Goal: Task Accomplishment & Management: Use online tool/utility

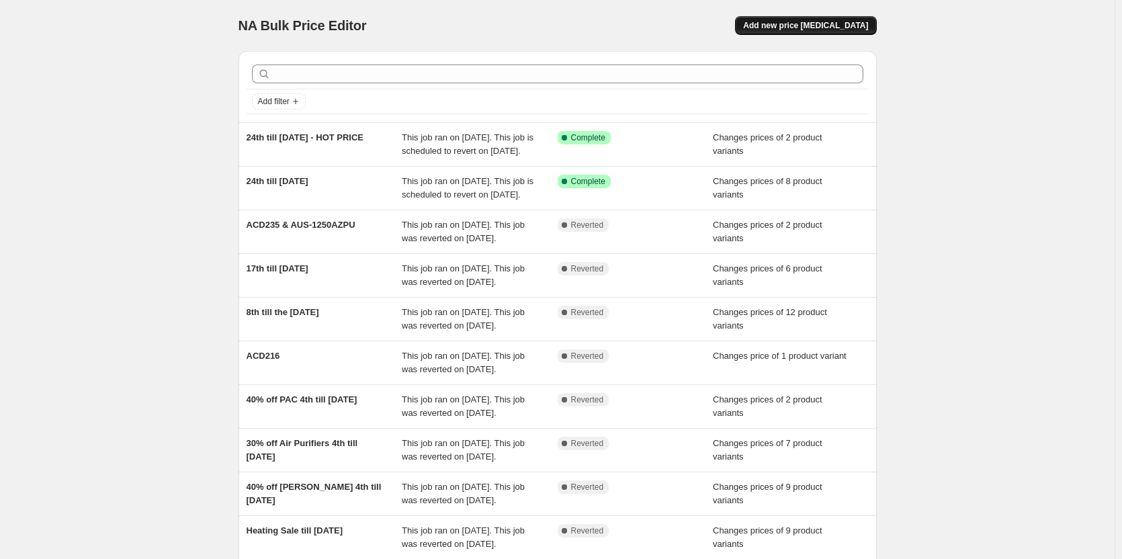
click at [843, 26] on span "Add new price change job" at bounding box center [805, 25] width 125 height 11
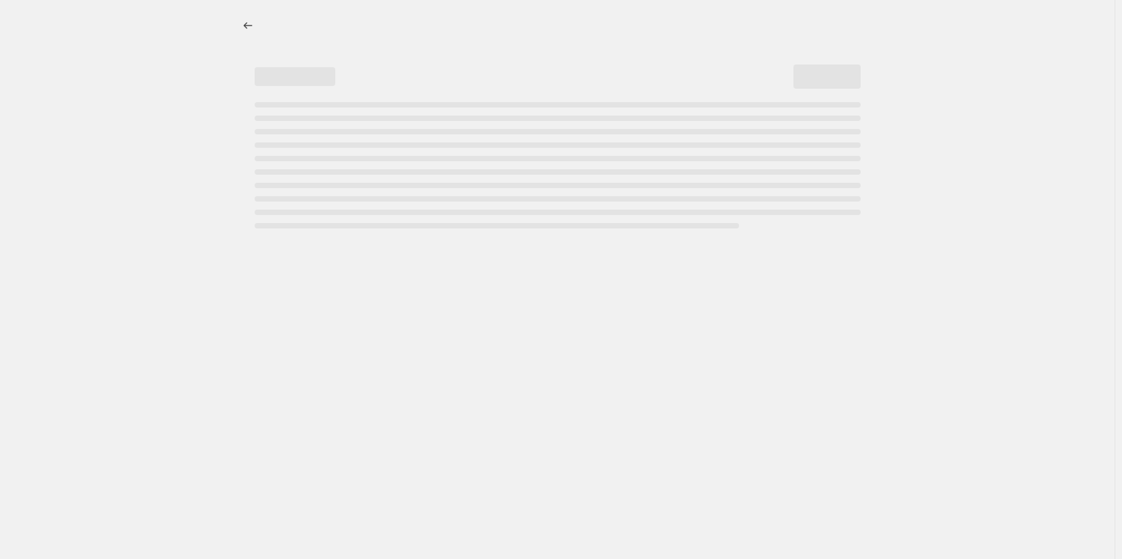
select select "percentage"
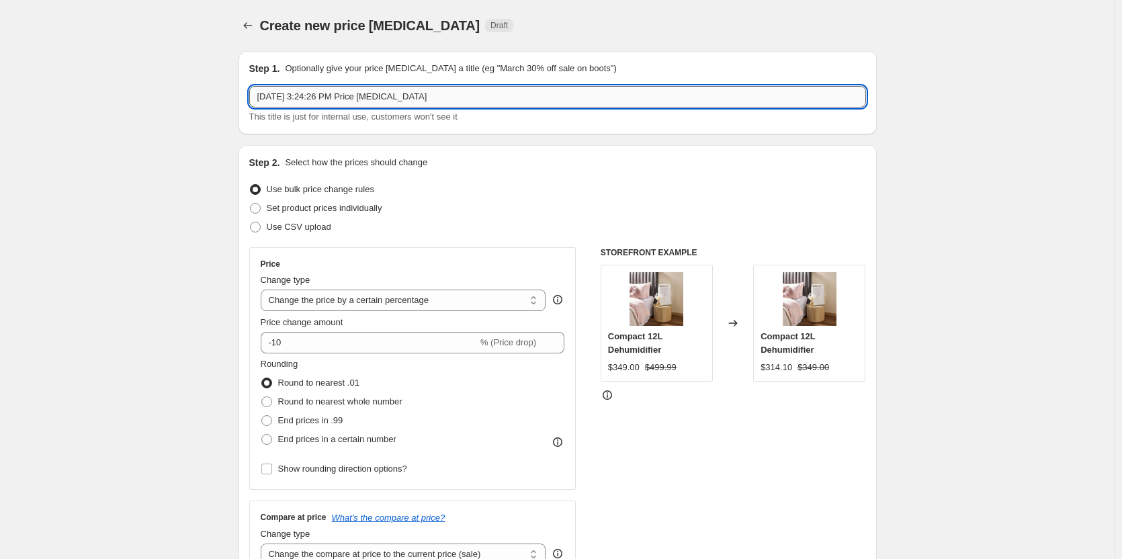
drag, startPoint x: 458, startPoint y: 98, endPoint x: 271, endPoint y: 93, distance: 186.2
click at [271, 93] on input "Sep 26, 2025, 3:24:26 PM Price change job" at bounding box center [557, 97] width 617 height 22
click at [474, 89] on input "Sep 26, 2025, 3:24:26 PM Price change job" at bounding box center [557, 97] width 617 height 22
drag, startPoint x: 458, startPoint y: 99, endPoint x: 249, endPoint y: 109, distance: 209.2
click at [249, 109] on div "Step 1. Optionally give your price change job a title (eg "March 30% off sale o…" at bounding box center [558, 92] width 638 height 83
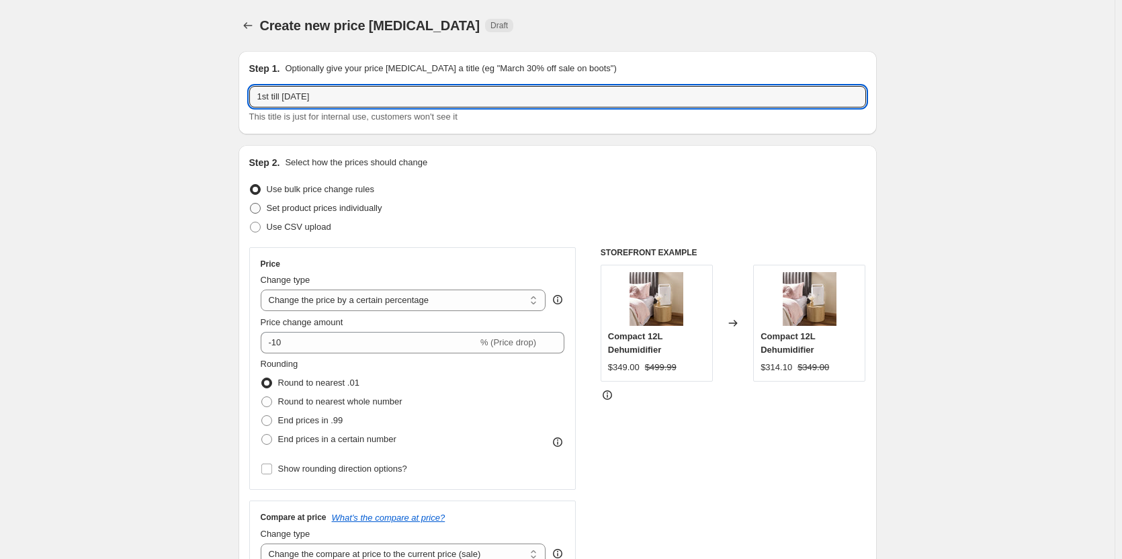
type input "1st till 7th of October"
click at [259, 208] on span at bounding box center [255, 208] width 11 height 11
click at [251, 204] on input "Set product prices individually" at bounding box center [250, 203] width 1 height 1
radio input "true"
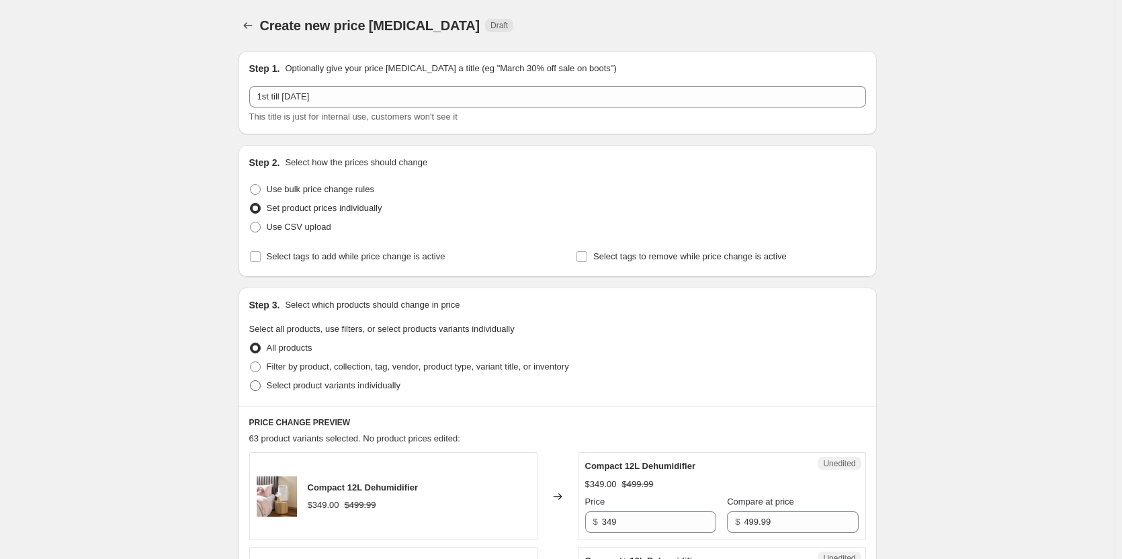
click at [259, 382] on span at bounding box center [255, 385] width 11 height 11
click at [251, 381] on input "Select product variants individually" at bounding box center [250, 380] width 1 height 1
radio input "true"
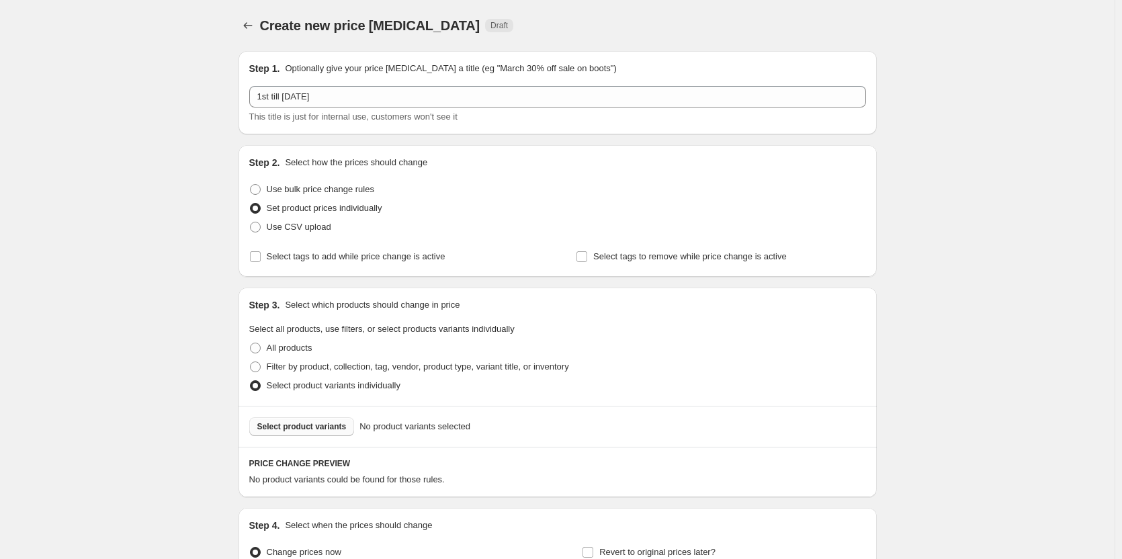
click at [310, 424] on span "Select product variants" at bounding box center [301, 426] width 89 height 11
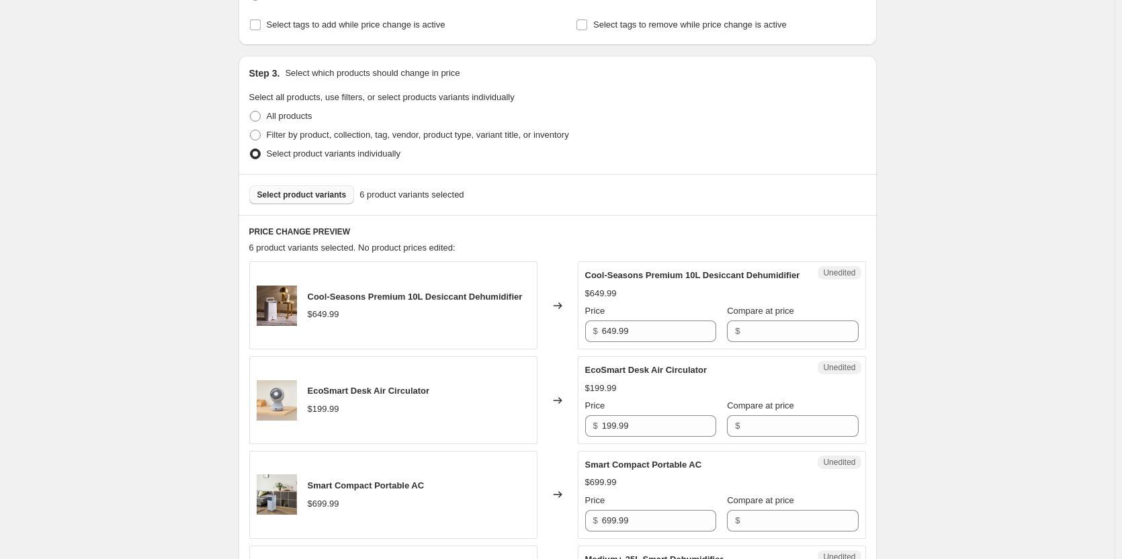
scroll to position [269, 0]
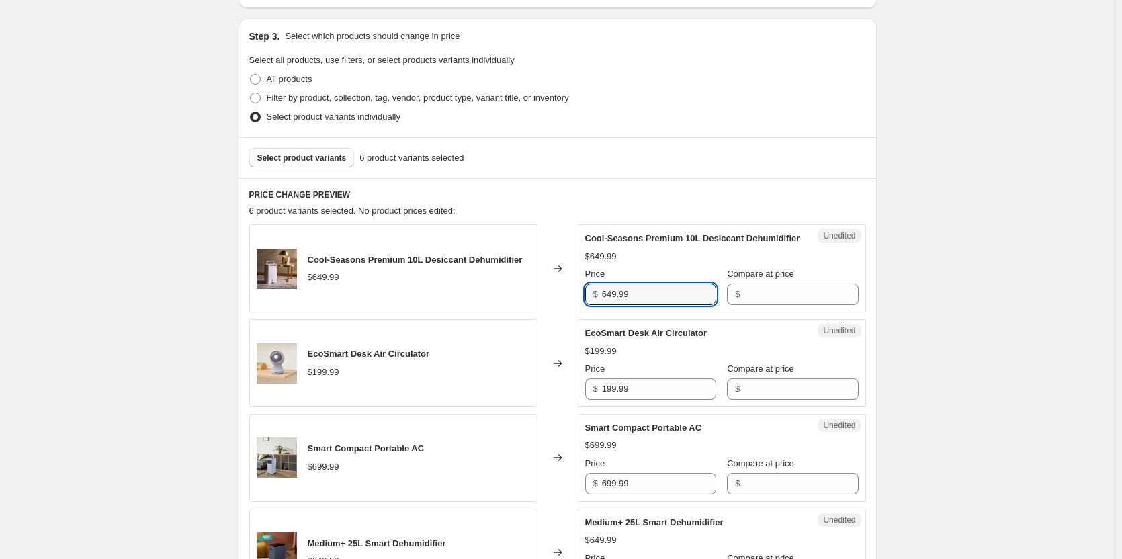
drag, startPoint x: 657, startPoint y: 309, endPoint x: 591, endPoint y: 304, distance: 66.0
click at [591, 304] on div "$ 649.99" at bounding box center [650, 295] width 131 height 22
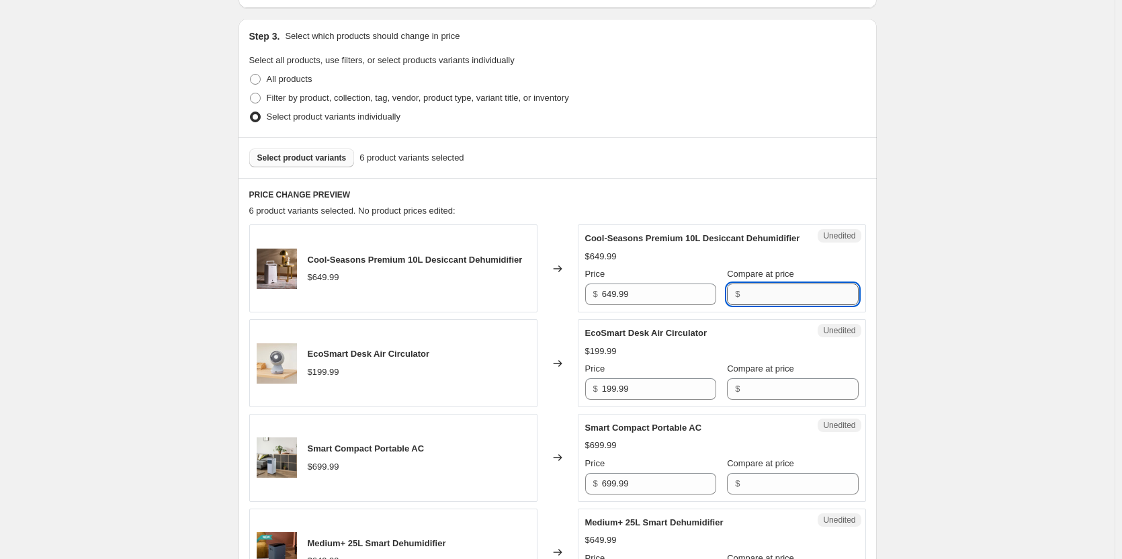
click at [759, 305] on input "Compare at price" at bounding box center [801, 295] width 114 height 22
paste input "649.99"
type input "649.99"
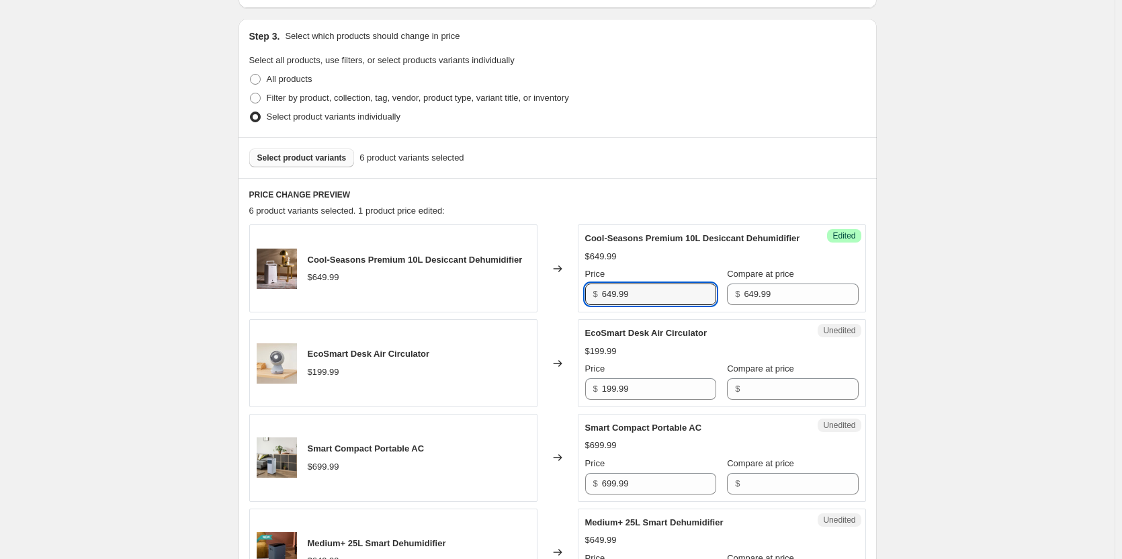
drag, startPoint x: 673, startPoint y: 308, endPoint x: 573, endPoint y: 305, distance: 100.2
click at [573, 305] on div "Cool-Seasons Premium 10L Desiccant Dehumidifier $649.99 Changed to Success Edit…" at bounding box center [557, 268] width 617 height 88
type input "449.00"
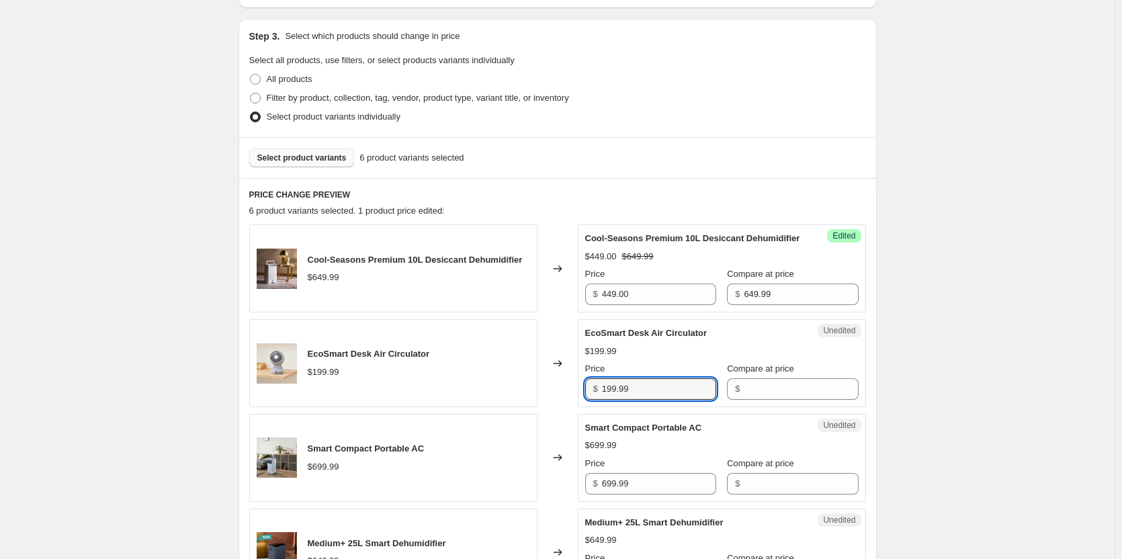
drag, startPoint x: 677, startPoint y: 402, endPoint x: 562, endPoint y: 396, distance: 115.0
click at [562, 396] on div "EcoSmart Desk Air Circulator $199.99 Changed to Unedited EcoSmart Desk Air Circ…" at bounding box center [557, 363] width 617 height 88
click at [804, 396] on input "Compare at price" at bounding box center [801, 389] width 114 height 22
paste input "199.99"
type input "199.99"
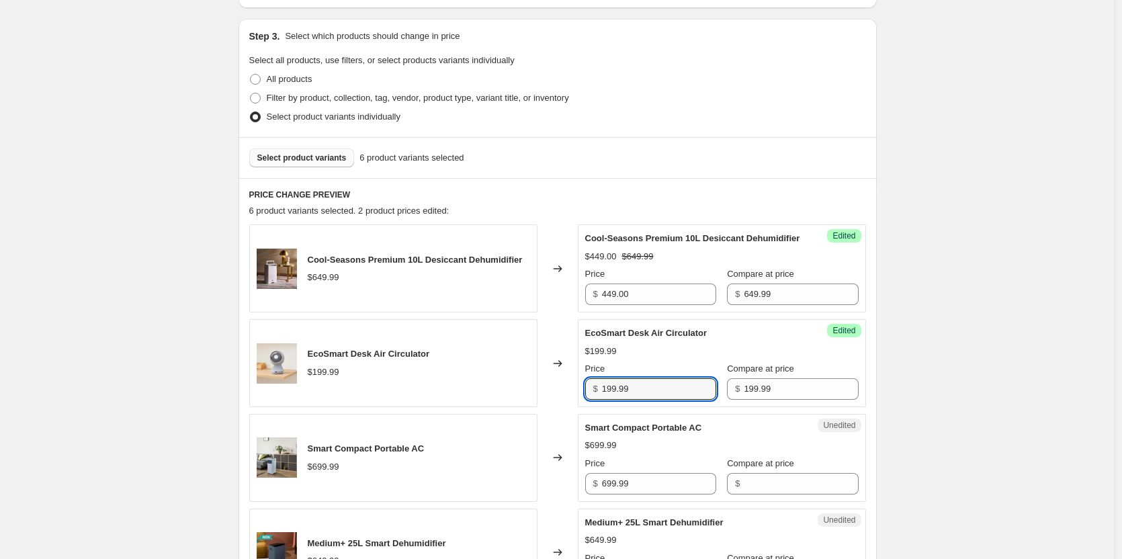
drag, startPoint x: 661, startPoint y: 403, endPoint x: 559, endPoint y: 401, distance: 101.5
click at [559, 401] on div "EcoSmart Desk Air Circulator $199.99 Changed to Success Edited EcoSmart Desk Ai…" at bounding box center [557, 363] width 617 height 88
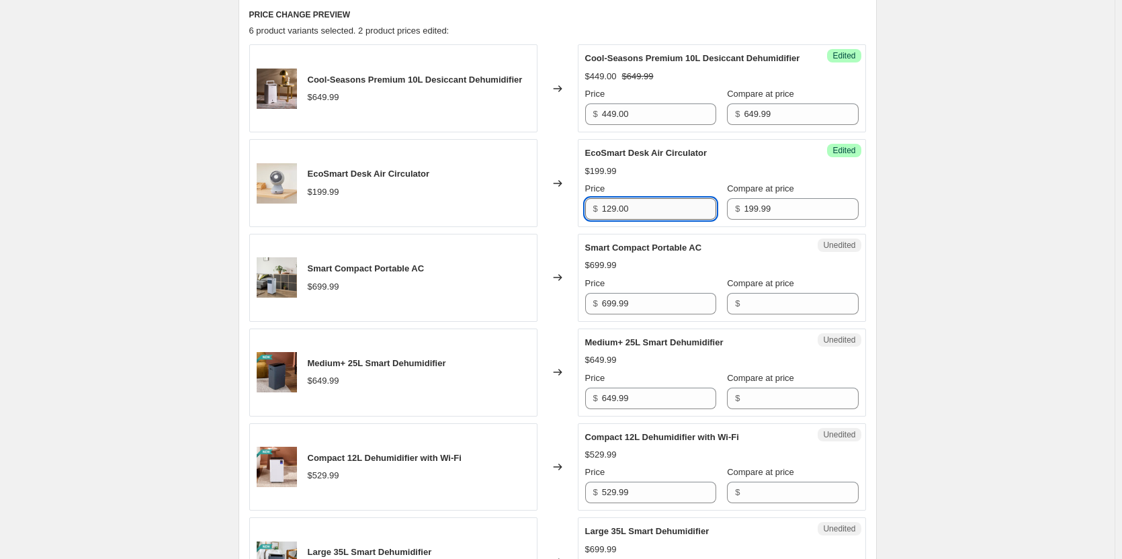
scroll to position [470, 0]
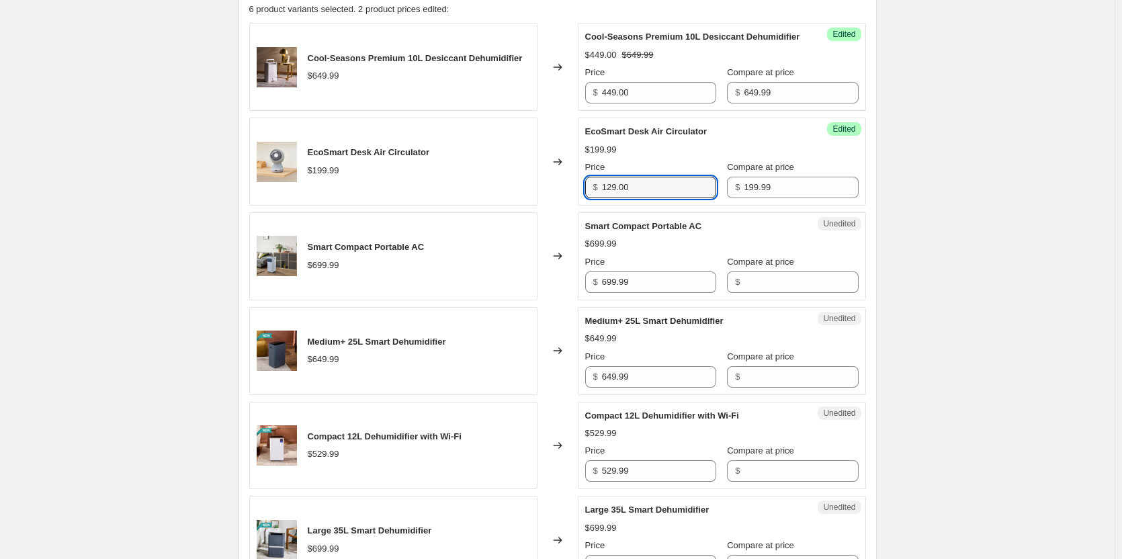
type input "129.00"
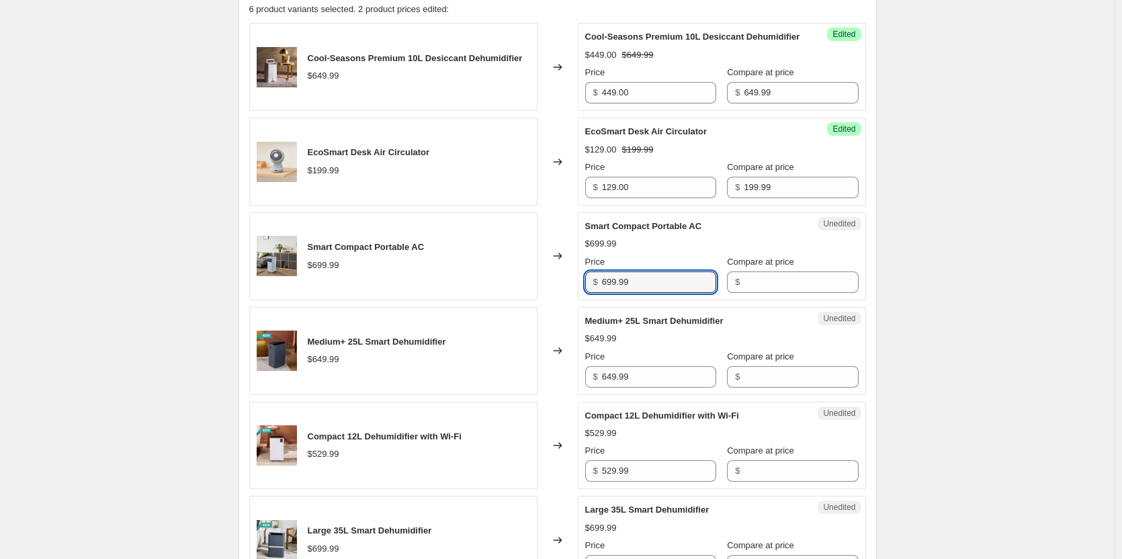
drag, startPoint x: 656, startPoint y: 297, endPoint x: 583, endPoint y: 288, distance: 73.8
click at [583, 288] on div "Unedited Smart Compact Portable AC $699.99 Price $ 699.99 Compare at price $" at bounding box center [722, 256] width 288 height 88
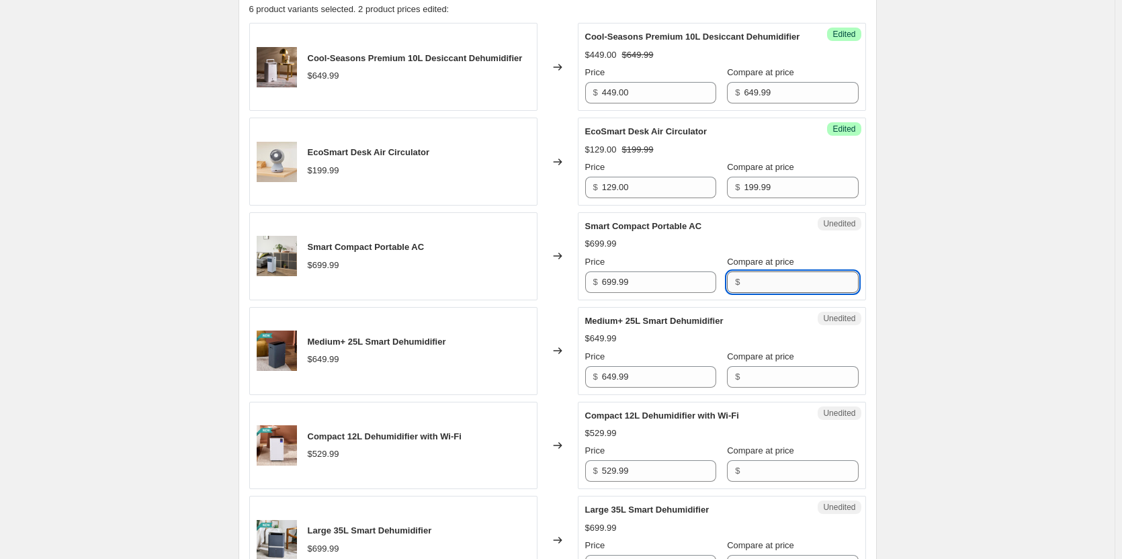
click at [773, 293] on input "Compare at price" at bounding box center [801, 282] width 114 height 22
paste input "699.99"
type input "699.99"
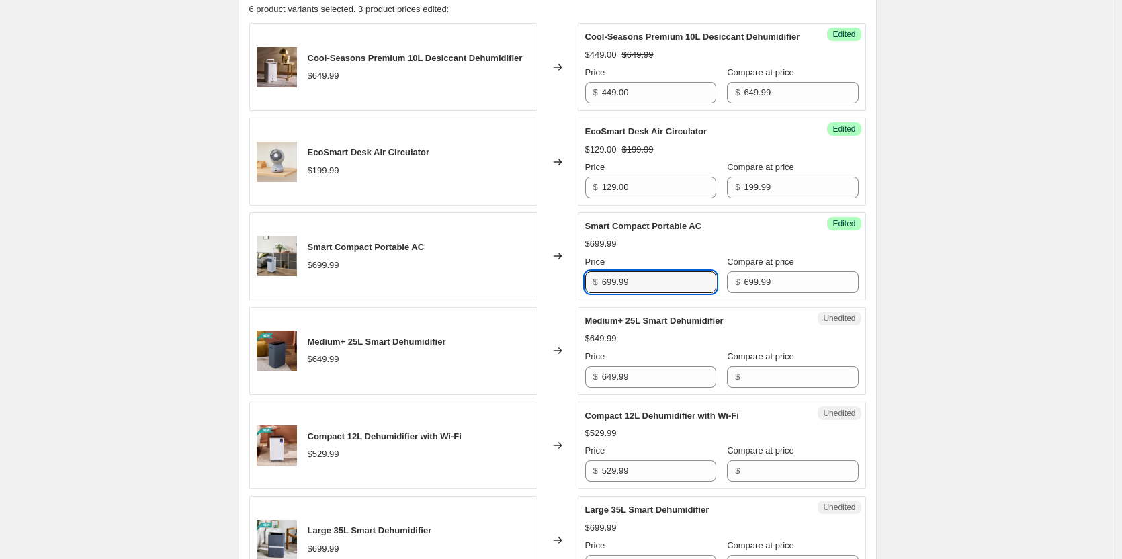
drag, startPoint x: 662, startPoint y: 295, endPoint x: 571, endPoint y: 293, distance: 90.7
click at [571, 293] on div "Smart Compact Portable AC $699.99 Changed to Success Edited Smart Compact Porta…" at bounding box center [557, 256] width 617 height 88
type input "499.00"
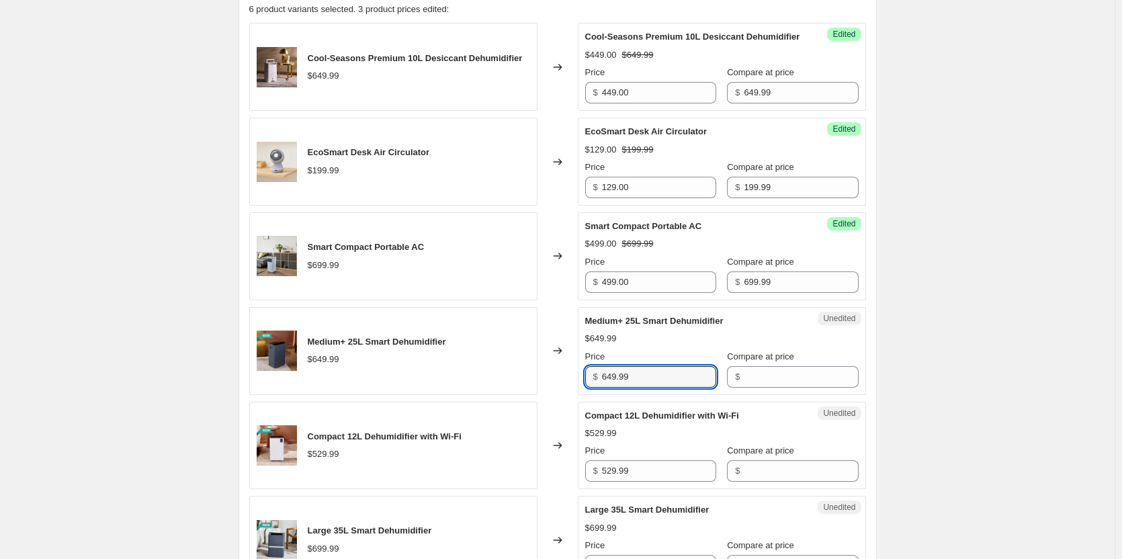
drag, startPoint x: 675, startPoint y: 394, endPoint x: 556, endPoint y: 386, distance: 119.2
click at [556, 386] on div "Medium+ 25L Smart Dehumidifier $649.99 Changed to Unedited Medium+ 25L Smart De…" at bounding box center [557, 351] width 617 height 88
click at [751, 383] on input "Compare at price" at bounding box center [801, 377] width 114 height 22
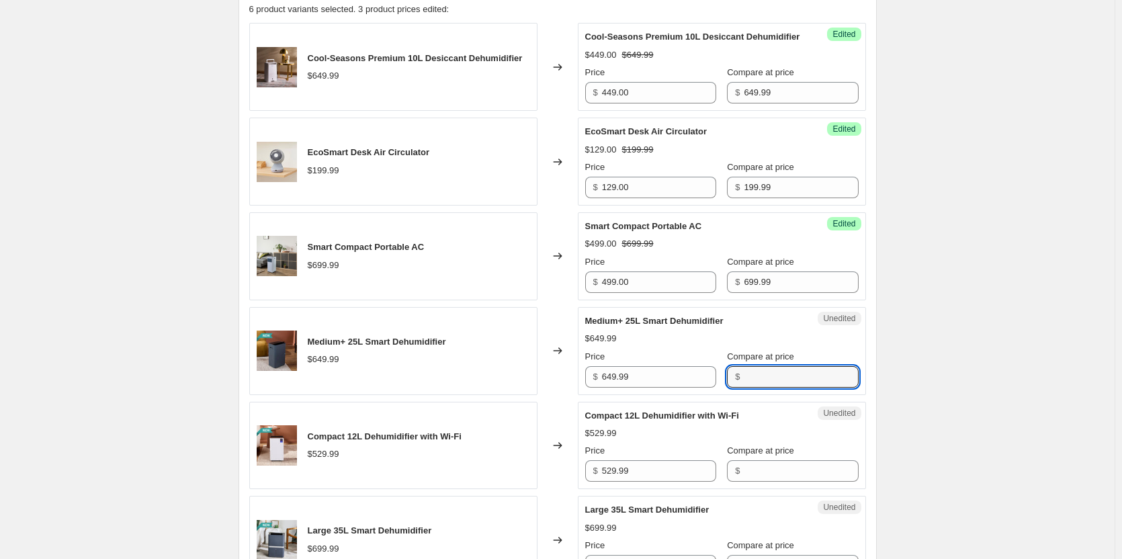
paste input "649.99"
type input "649.99"
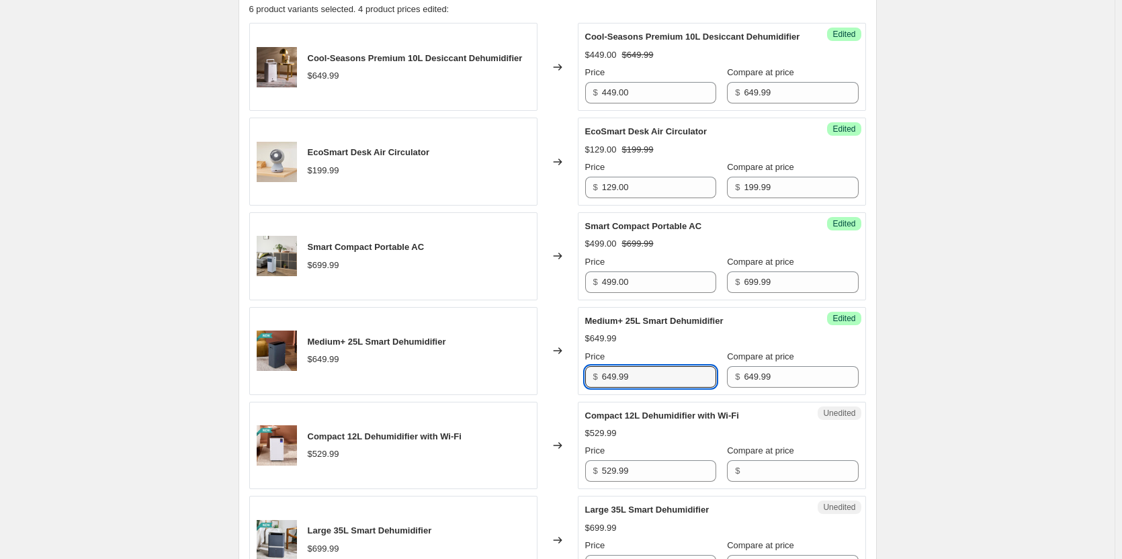
drag, startPoint x: 673, startPoint y: 398, endPoint x: 568, endPoint y: 396, distance: 105.5
click at [568, 395] on div "Medium+ 25L Smart Dehumidifier $649.99 Changed to Success Edited Medium+ 25L Sm…" at bounding box center [557, 351] width 617 height 88
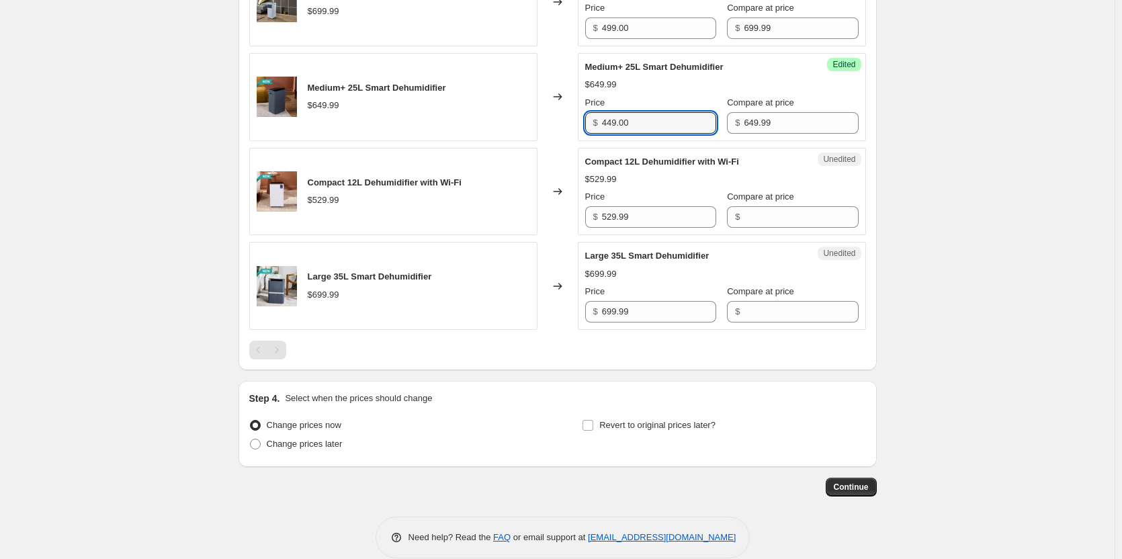
scroll to position [739, 0]
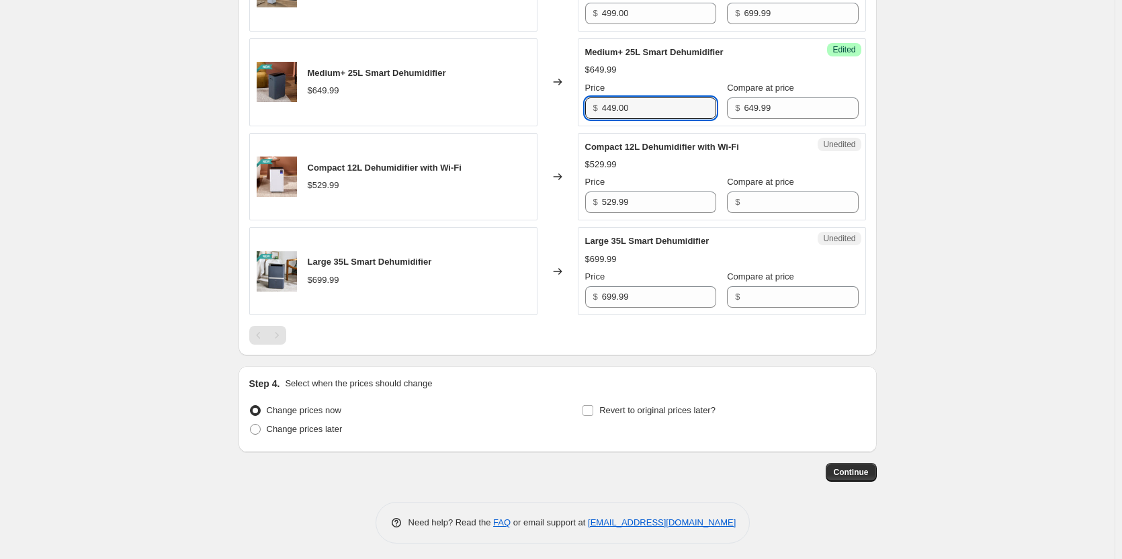
type input "449.00"
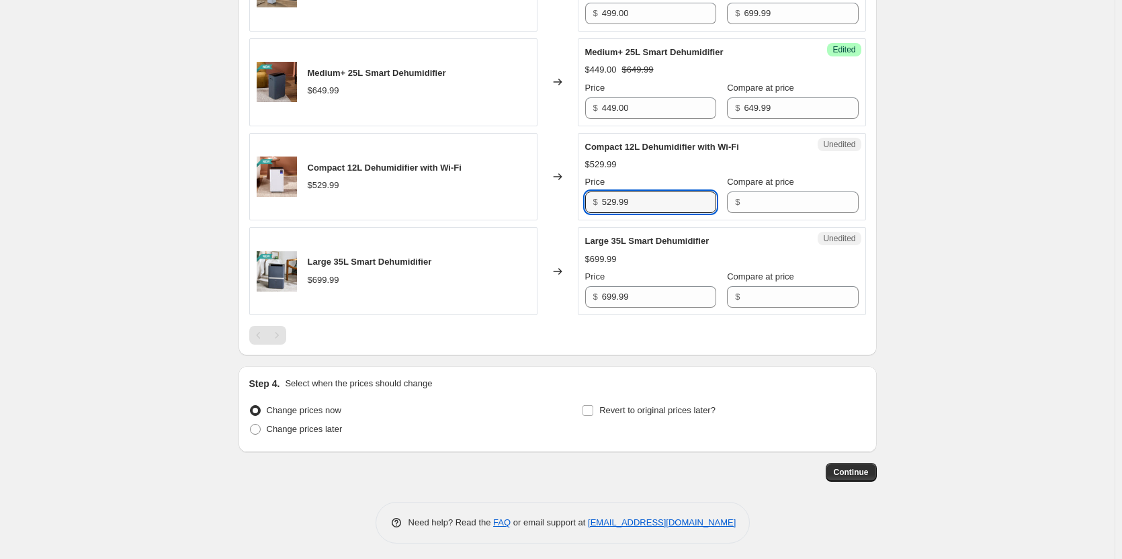
drag, startPoint x: 659, startPoint y: 218, endPoint x: 577, endPoint y: 210, distance: 82.4
click at [577, 210] on div "Compact 12L Dehumidifier with Wi-Fi $529.99 Changed to Unedited Compact 12L Deh…" at bounding box center [557, 177] width 617 height 88
click at [755, 213] on input "Compare at price" at bounding box center [801, 203] width 114 height 22
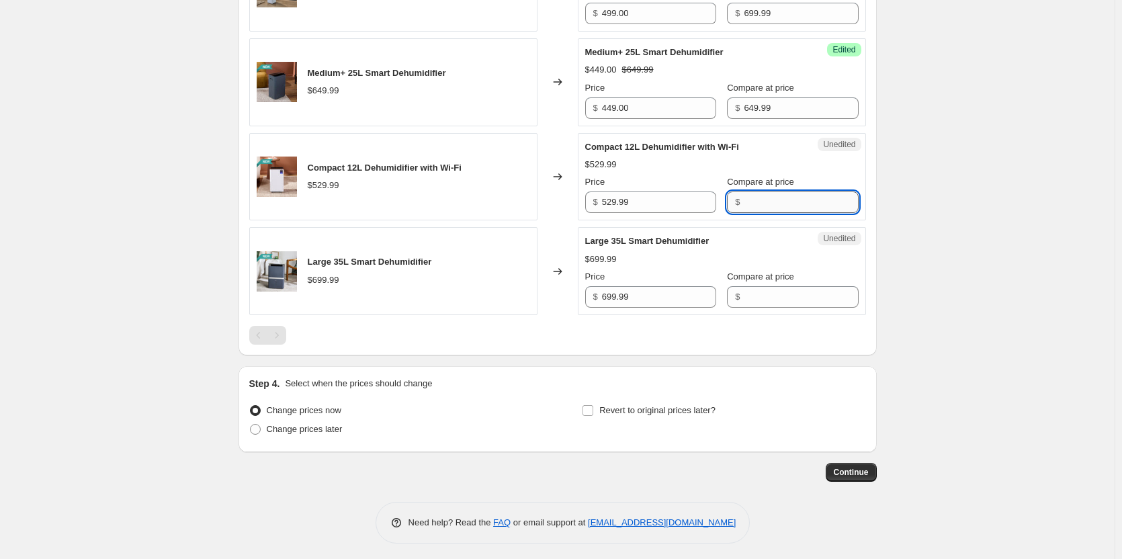
paste input "529.99"
type input "529.99"
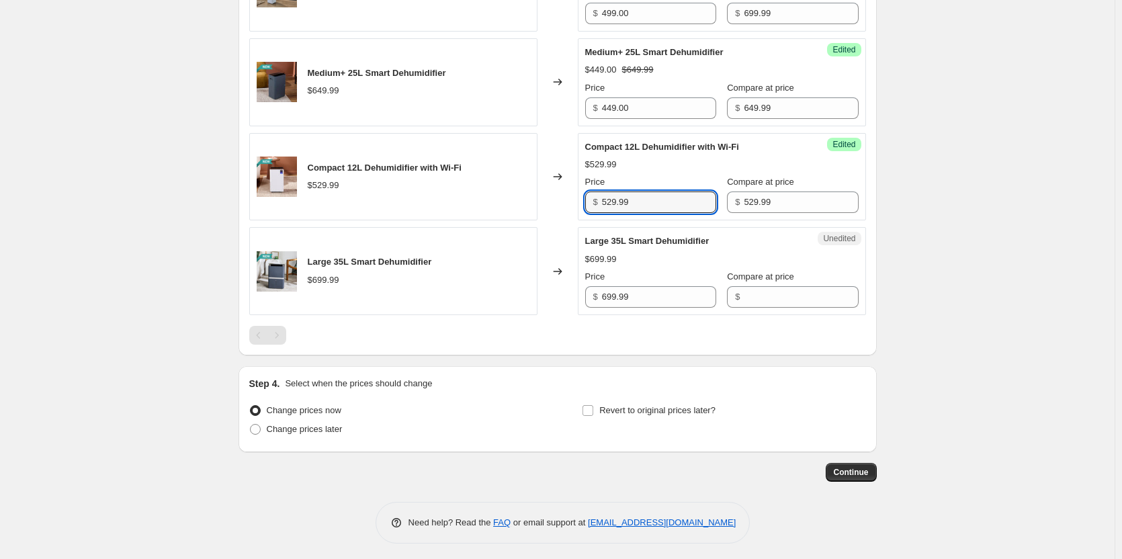
drag, startPoint x: 640, startPoint y: 216, endPoint x: 561, endPoint y: 212, distance: 78.7
click at [561, 212] on div "Compact 12L Dehumidifier with Wi-Fi $529.99 Changed to Success Edited Compact 1…" at bounding box center [557, 177] width 617 height 88
type input "369.00"
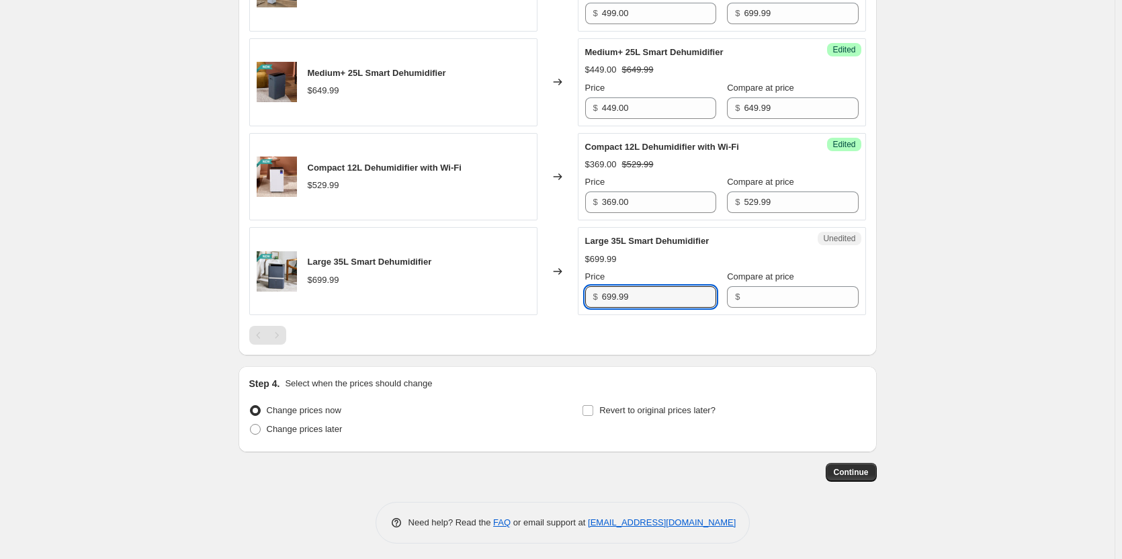
drag, startPoint x: 661, startPoint y: 308, endPoint x: 544, endPoint y: 305, distance: 117.6
click at [544, 305] on div "Large 35L Smart Dehumidifier $699.99 Changed to Unedited Large 35L Smart Dehumi…" at bounding box center [557, 271] width 617 height 88
click at [751, 308] on input "Compare at price" at bounding box center [801, 297] width 114 height 22
paste input "699.99"
type input "699.99"
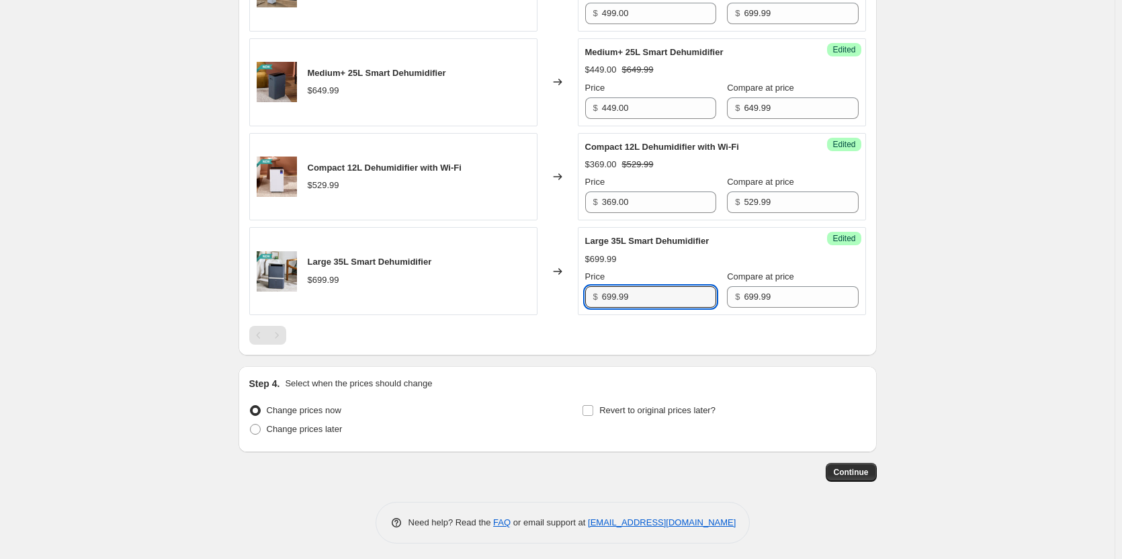
drag, startPoint x: 662, startPoint y: 311, endPoint x: 478, endPoint y: 306, distance: 184.2
click at [478, 306] on div "Large 35L Smart Dehumidifier $699.99 Changed to Success Edited Large 35L Smart …" at bounding box center [557, 271] width 617 height 88
type input "489.00"
click at [256, 435] on span at bounding box center [255, 429] width 11 height 11
click at [251, 425] on input "Change prices later" at bounding box center [250, 424] width 1 height 1
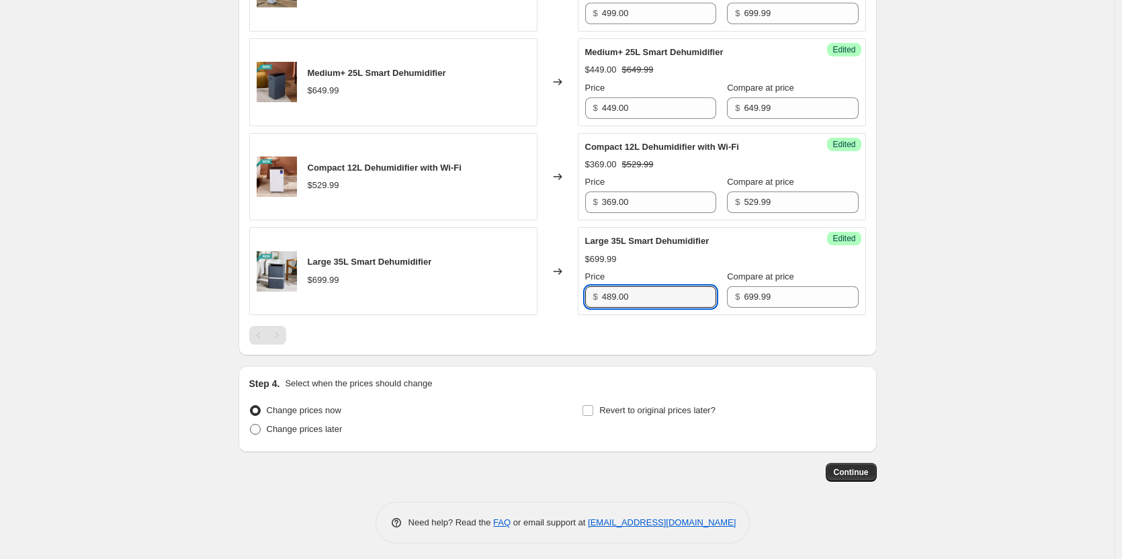
radio input "true"
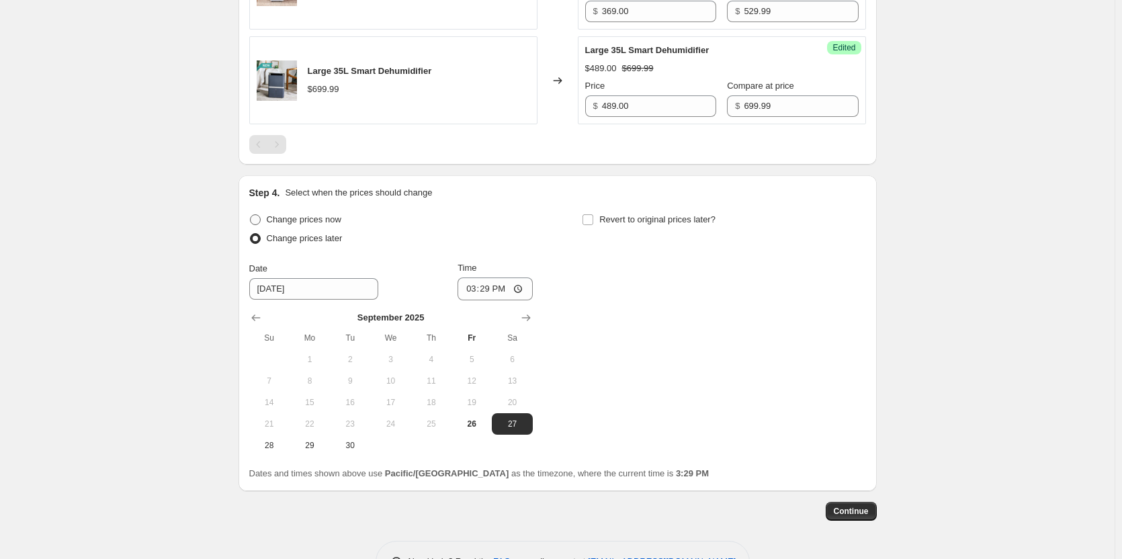
scroll to position [941, 0]
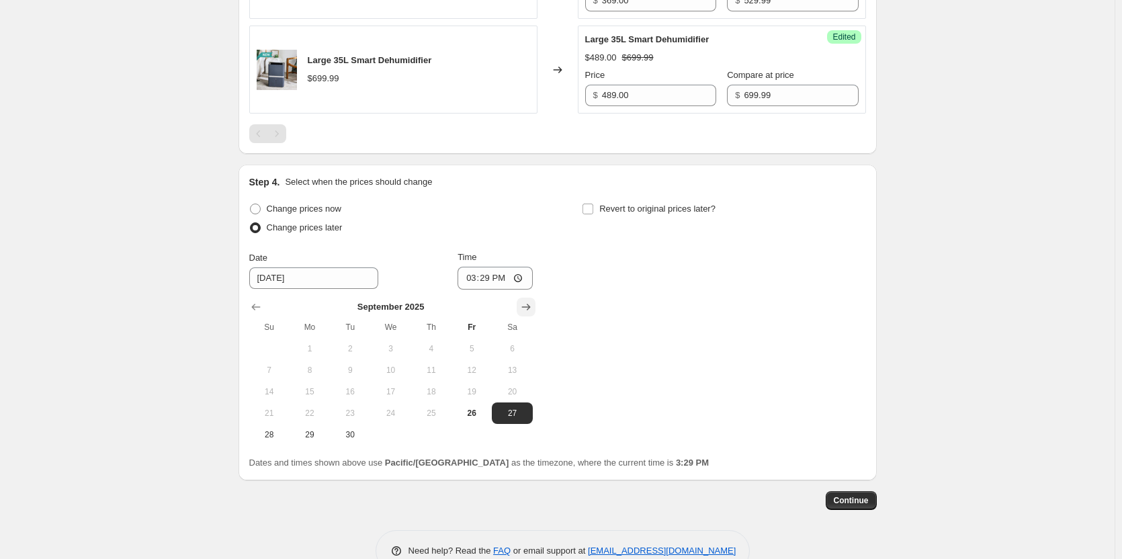
click at [532, 314] on icon "Show next month, October 2025" at bounding box center [525, 306] width 13 height 13
click at [400, 354] on span "1" at bounding box center [391, 348] width 30 height 11
type input "10/1/2025"
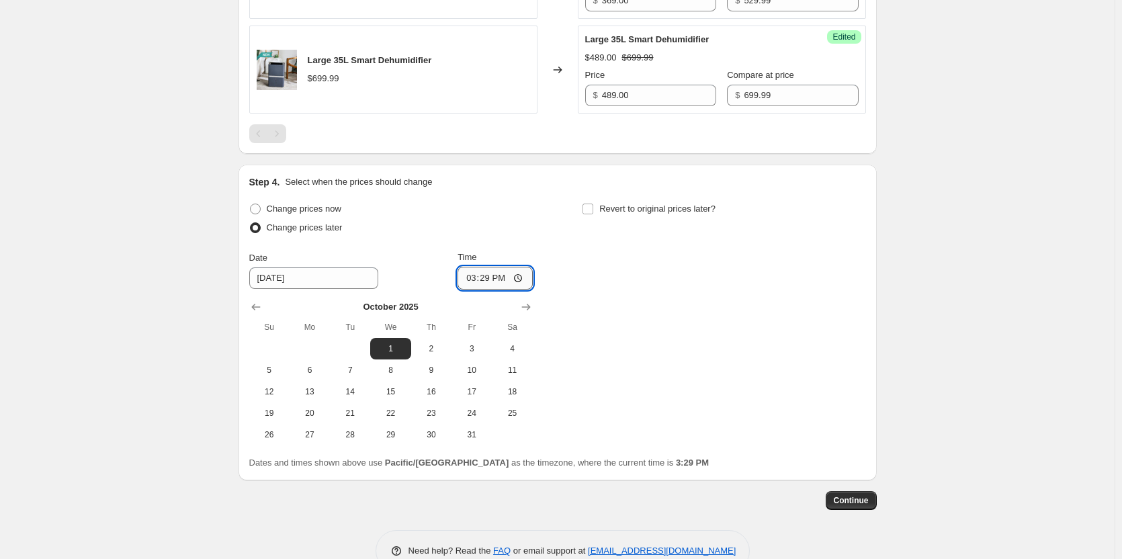
click at [522, 290] on input "15:29" at bounding box center [495, 278] width 75 height 23
type input "00:05"
click at [673, 365] on div "Change prices now Change prices later Date 10/1/2025 Time 00:05 October 2025 Su…" at bounding box center [557, 323] width 617 height 246
click at [588, 214] on input "Revert to original prices later?" at bounding box center [588, 209] width 11 height 11
checkbox input "true"
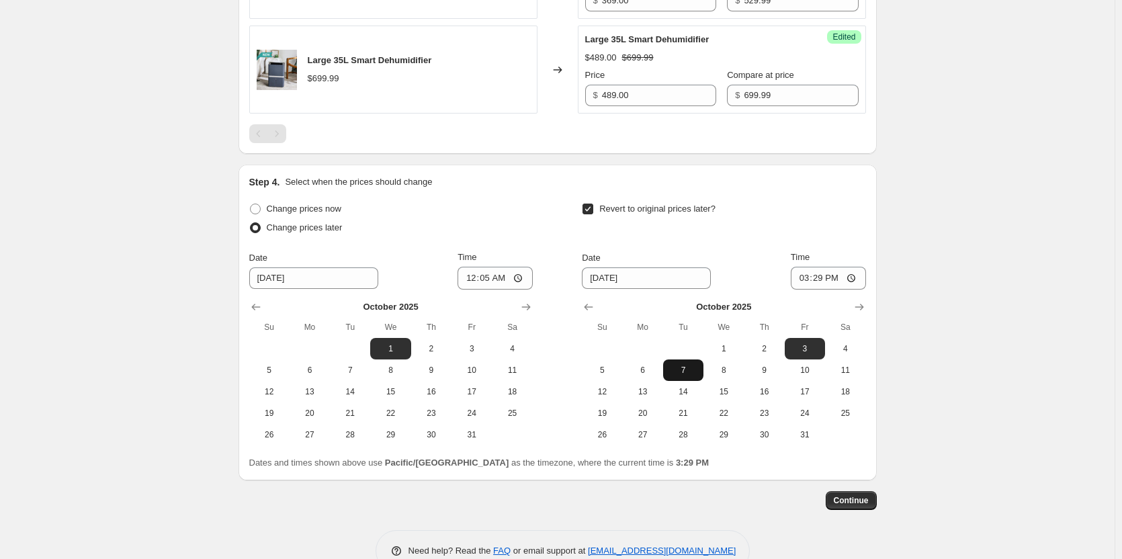
click at [676, 376] on span "7" at bounding box center [684, 370] width 30 height 11
type input "10/7/2025"
click at [855, 290] on input "15:29" at bounding box center [828, 278] width 75 height 23
type input "23:59"
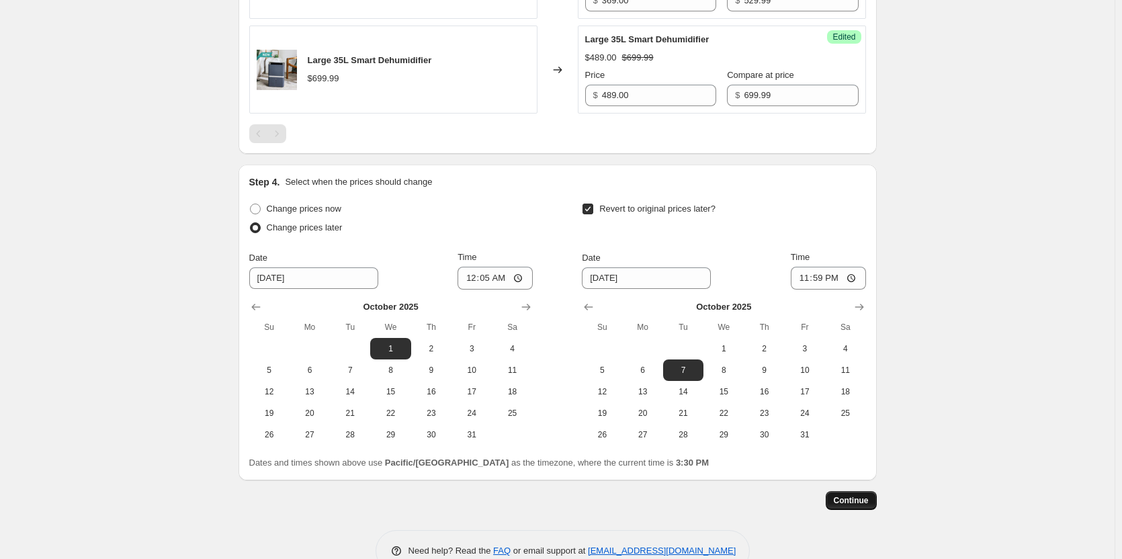
click at [862, 506] on span "Continue" at bounding box center [851, 500] width 35 height 11
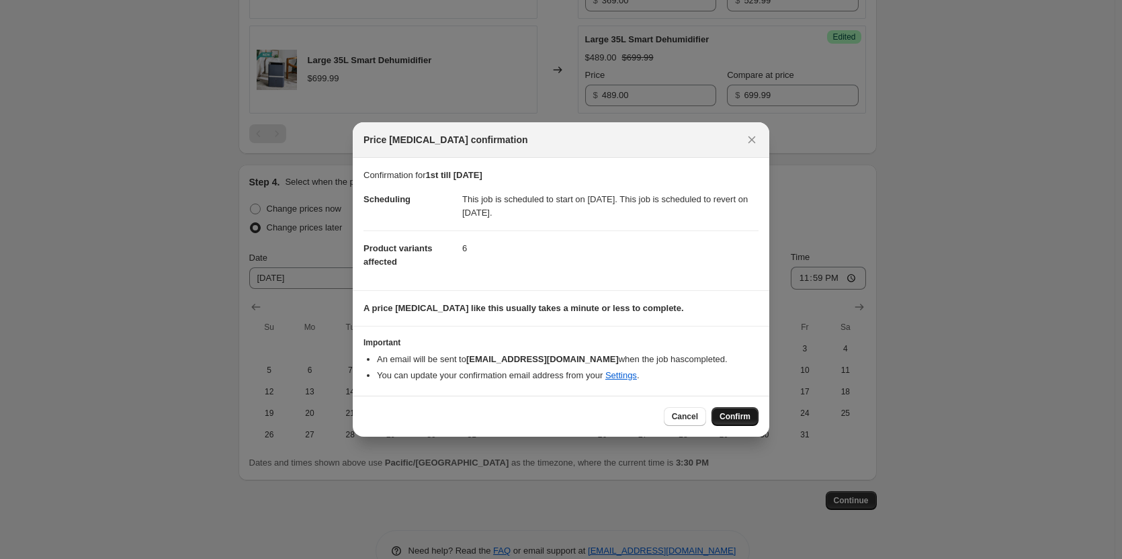
click at [735, 411] on span "Confirm" at bounding box center [735, 416] width 31 height 11
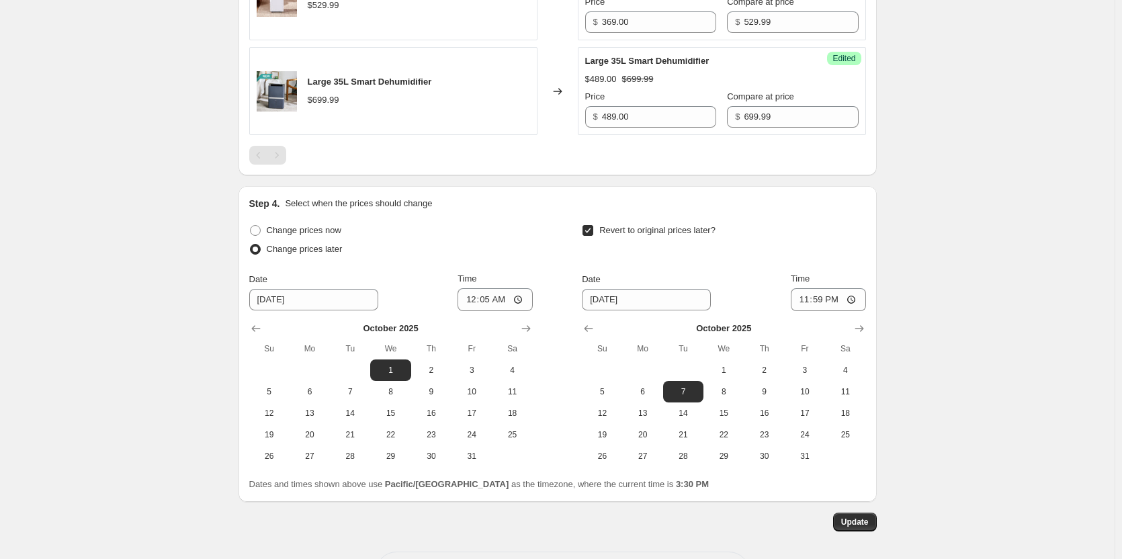
scroll to position [1069, 0]
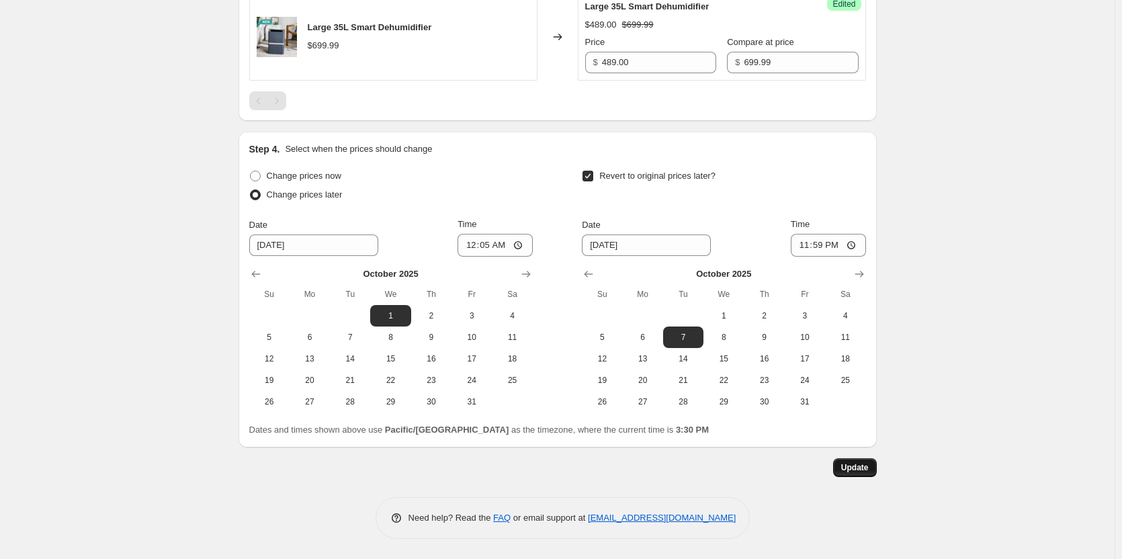
click at [859, 466] on span "Update" at bounding box center [855, 467] width 28 height 11
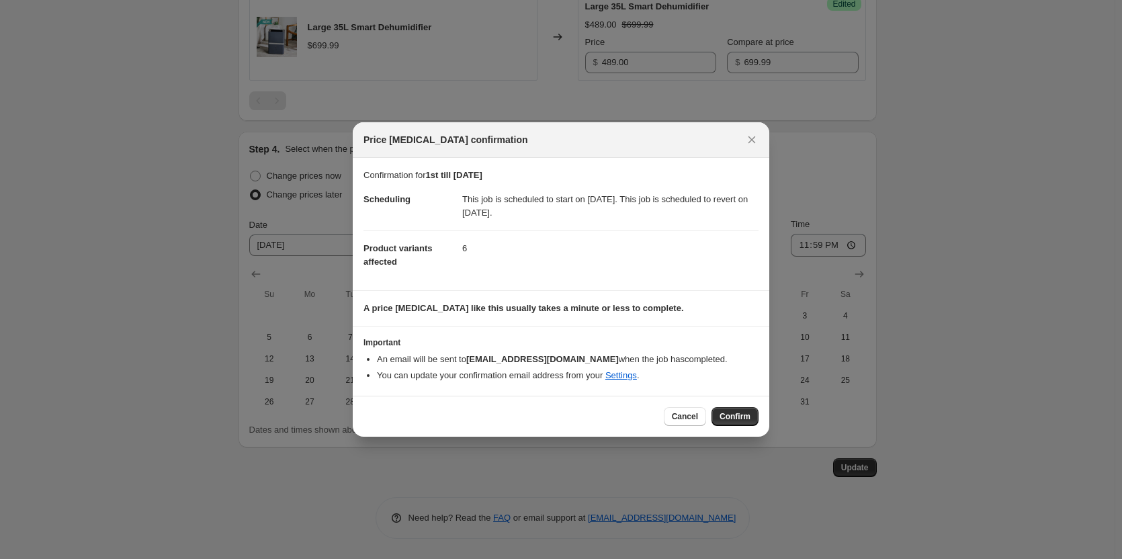
click at [741, 413] on span "Confirm" at bounding box center [735, 416] width 31 height 11
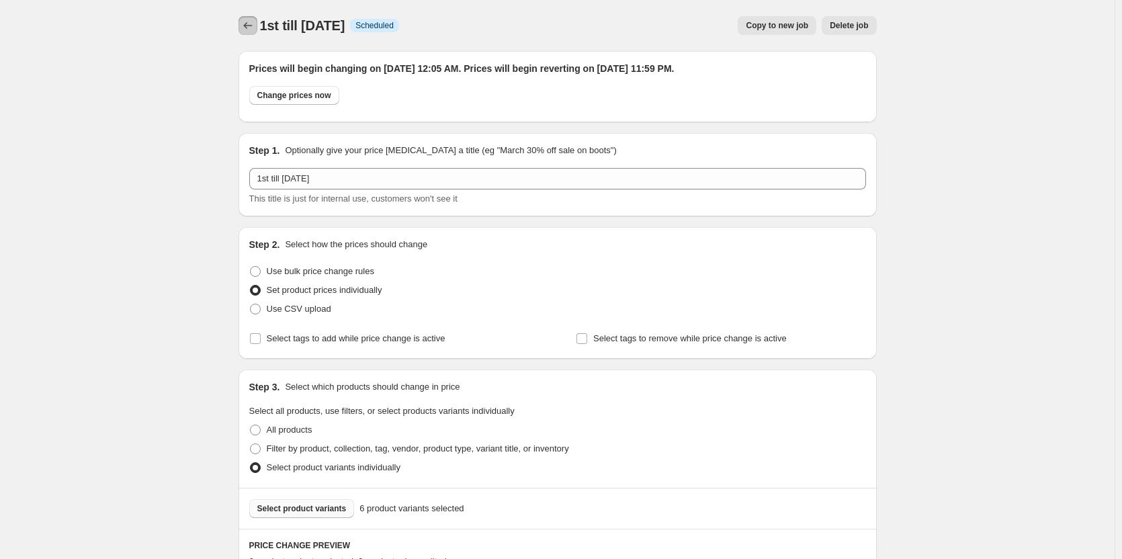
click at [254, 30] on icon "Price change jobs" at bounding box center [247, 25] width 13 height 13
